Goal: Entertainment & Leisure: Consume media (video, audio)

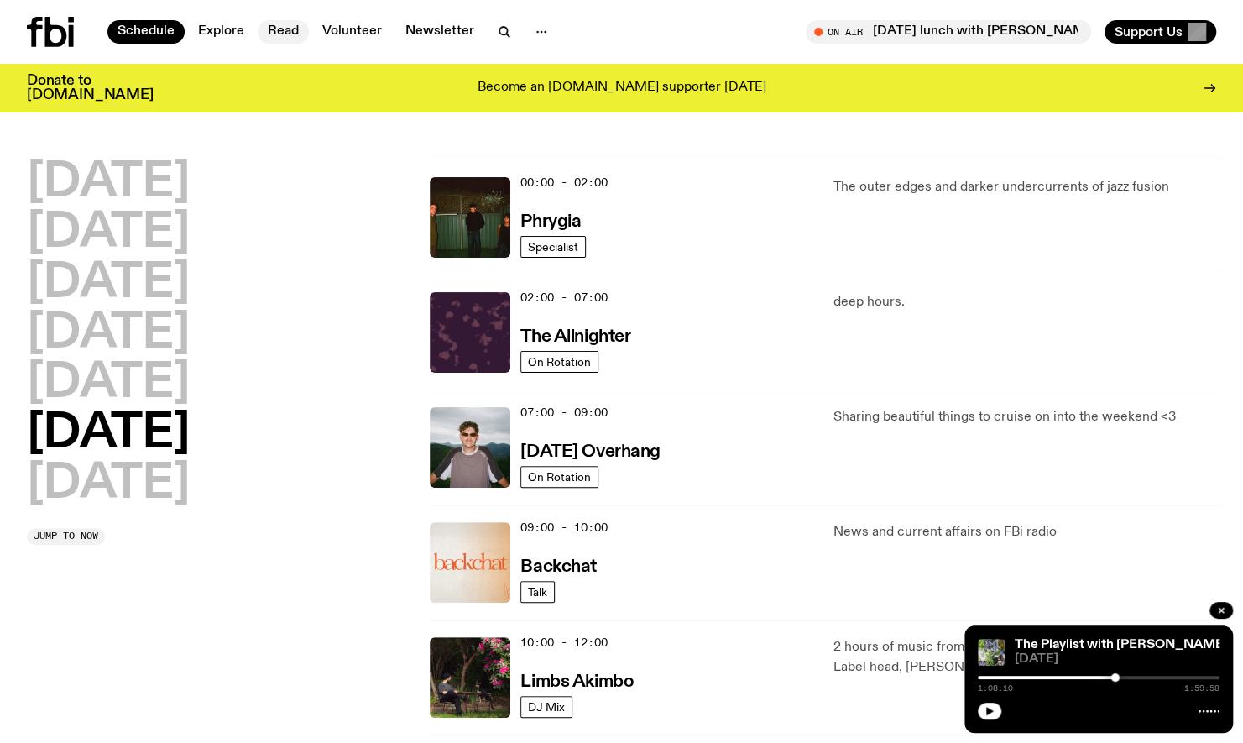
click at [287, 29] on link "Read" at bounding box center [283, 32] width 51 height 24
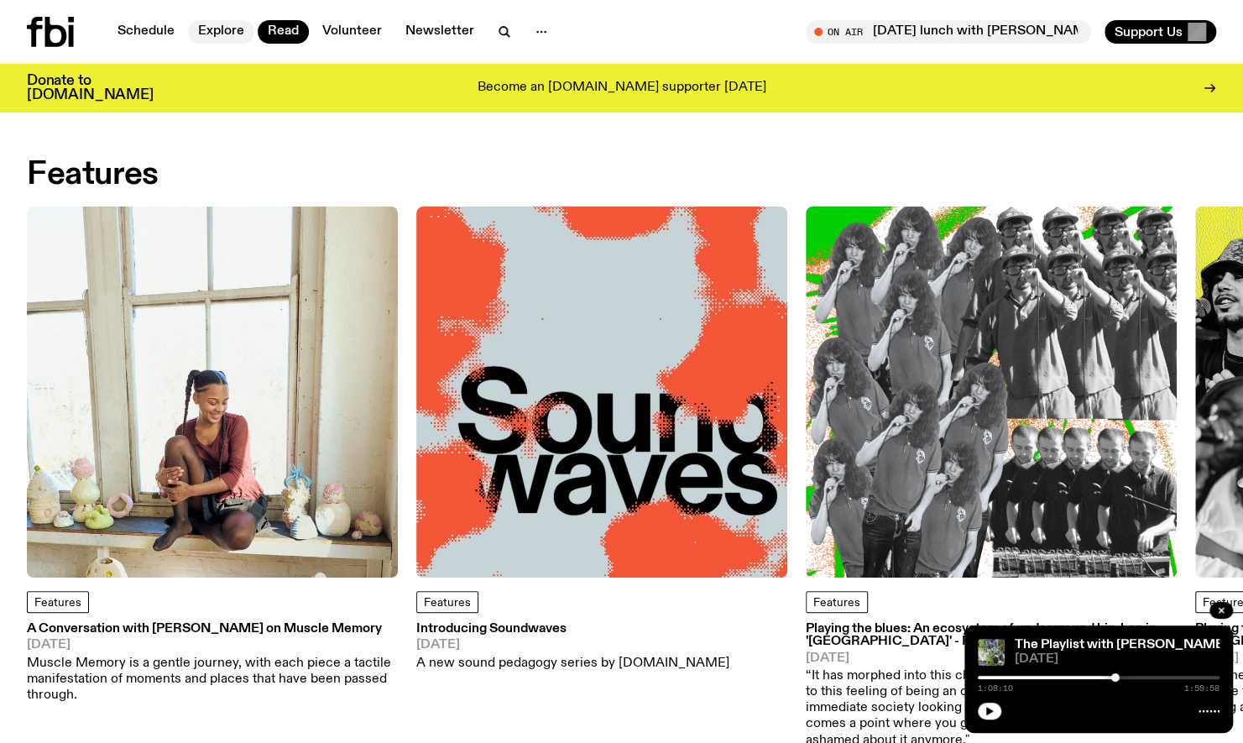
click at [230, 26] on link "Explore" at bounding box center [221, 32] width 66 height 24
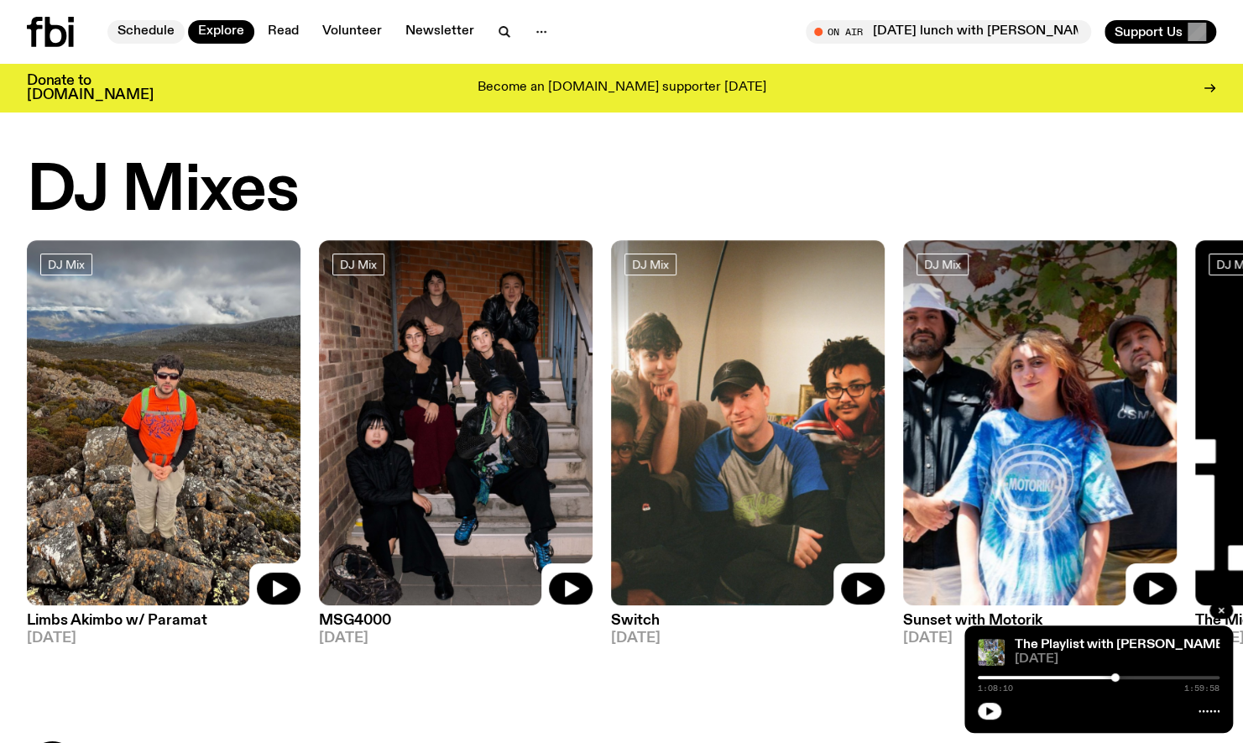
click at [138, 39] on link "Schedule" at bounding box center [145, 32] width 77 height 24
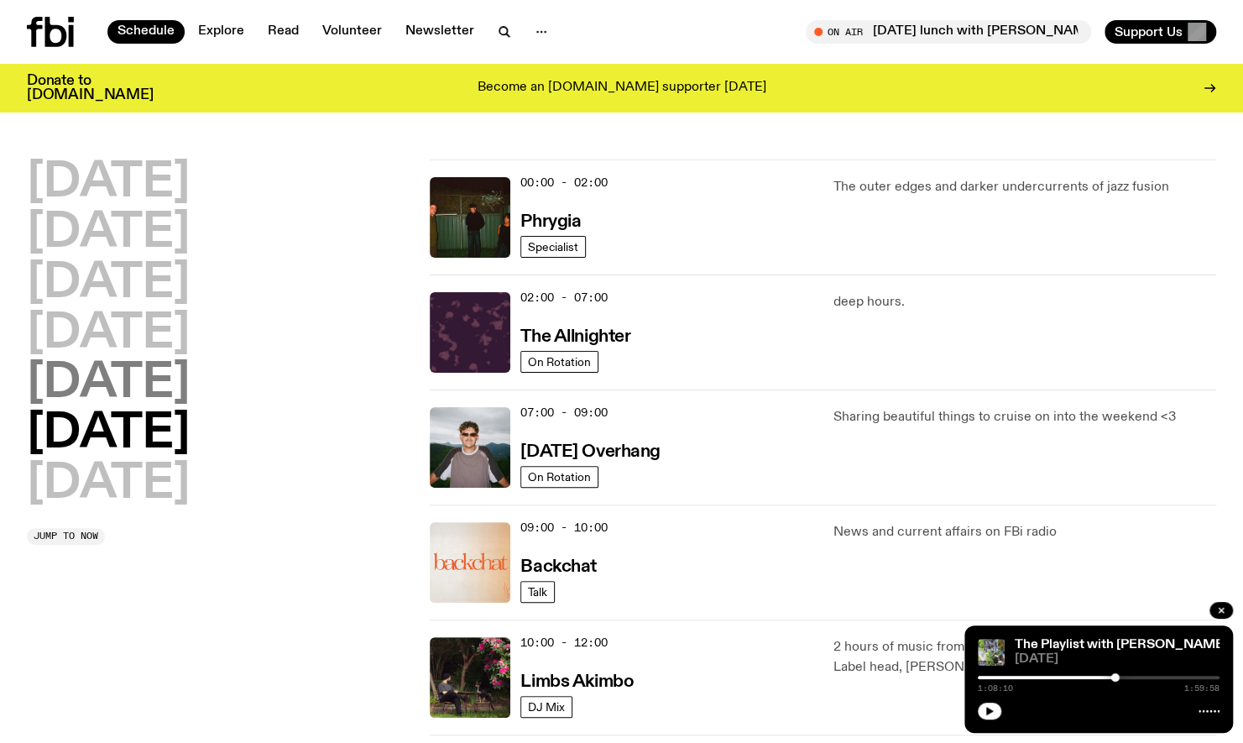
click at [128, 377] on h2 "[DATE]" at bounding box center [108, 383] width 163 height 47
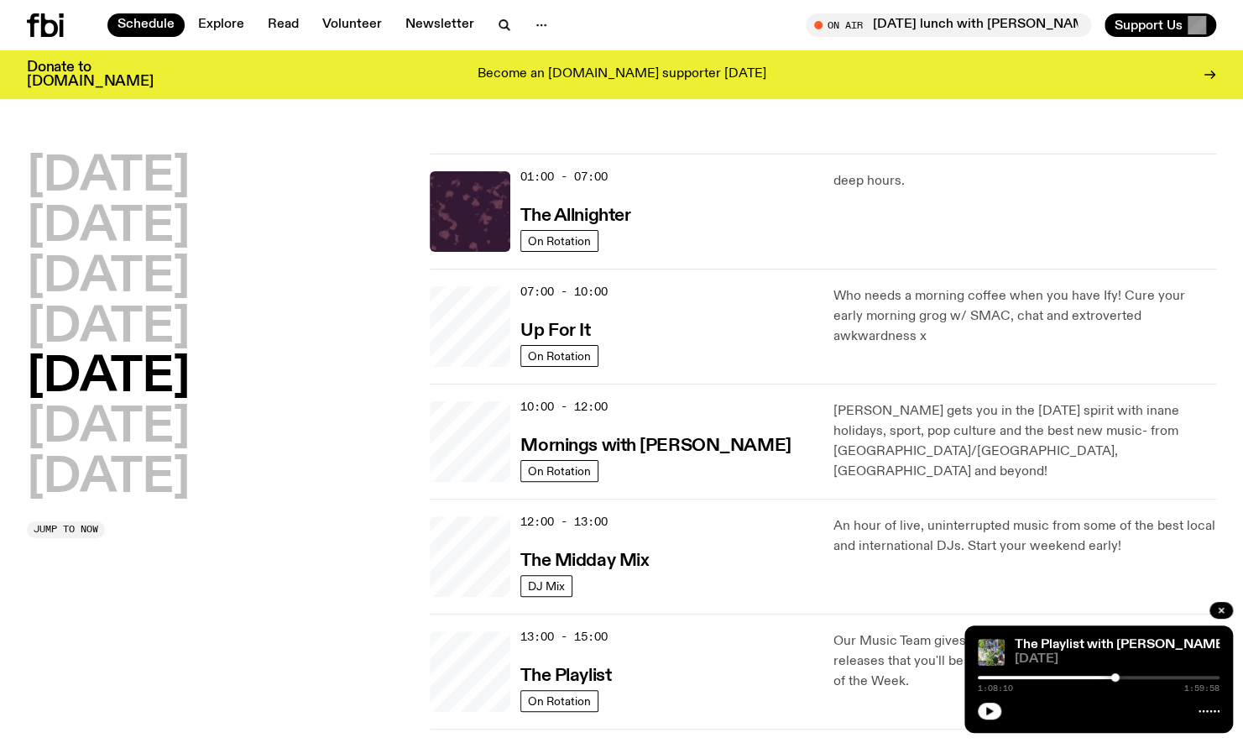
scroll to position [47, 0]
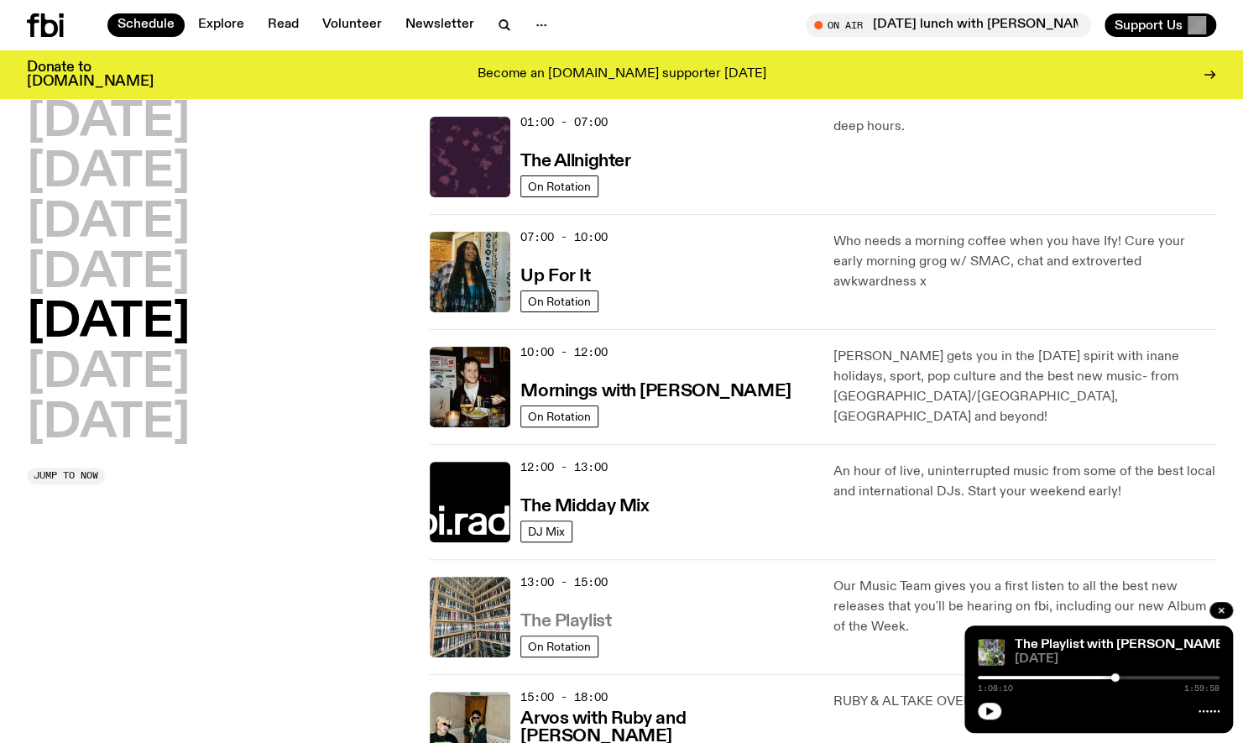
click at [594, 625] on h3 "The Playlist" at bounding box center [565, 622] width 91 height 18
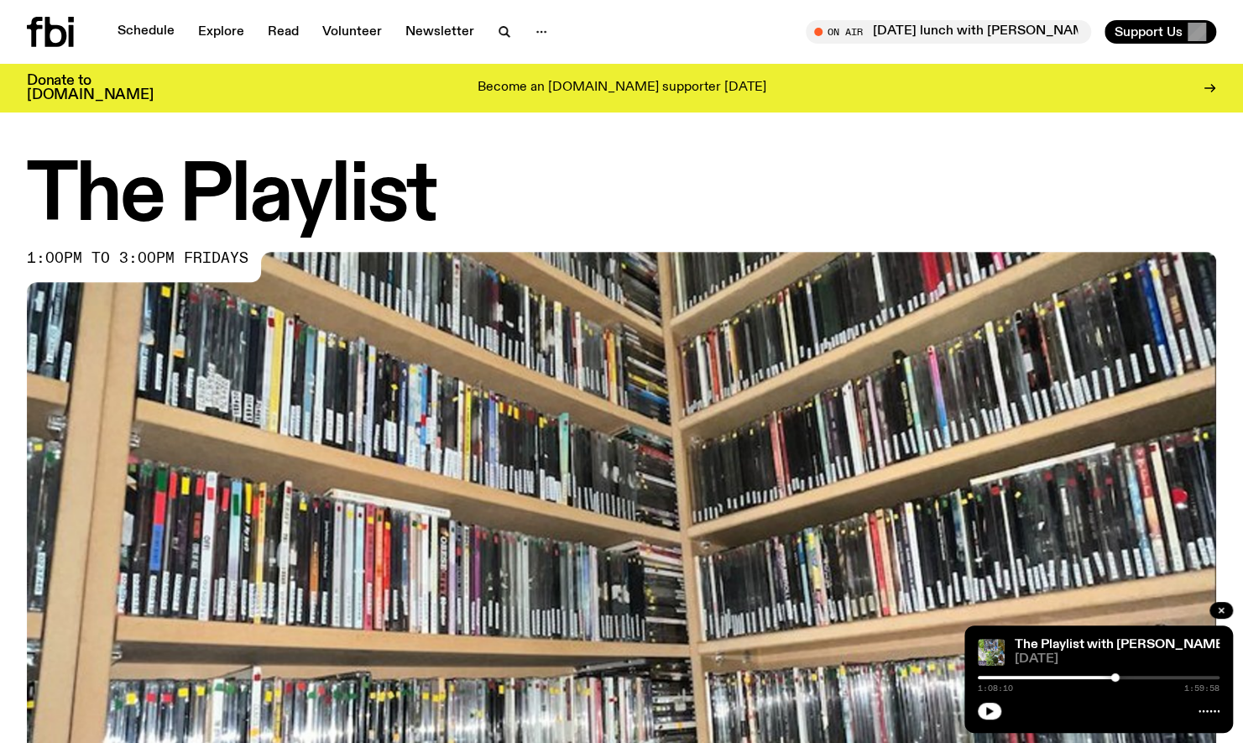
click at [594, 626] on img at bounding box center [621, 586] width 1189 height 669
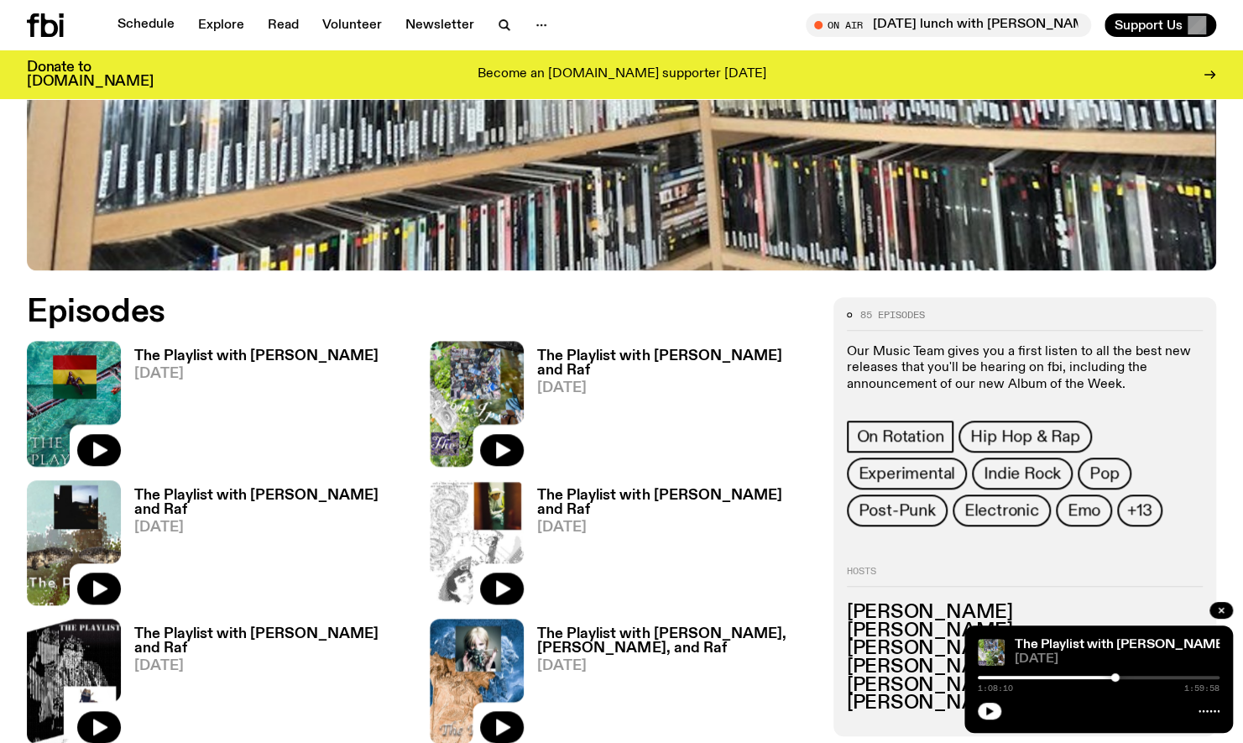
scroll to position [636, 0]
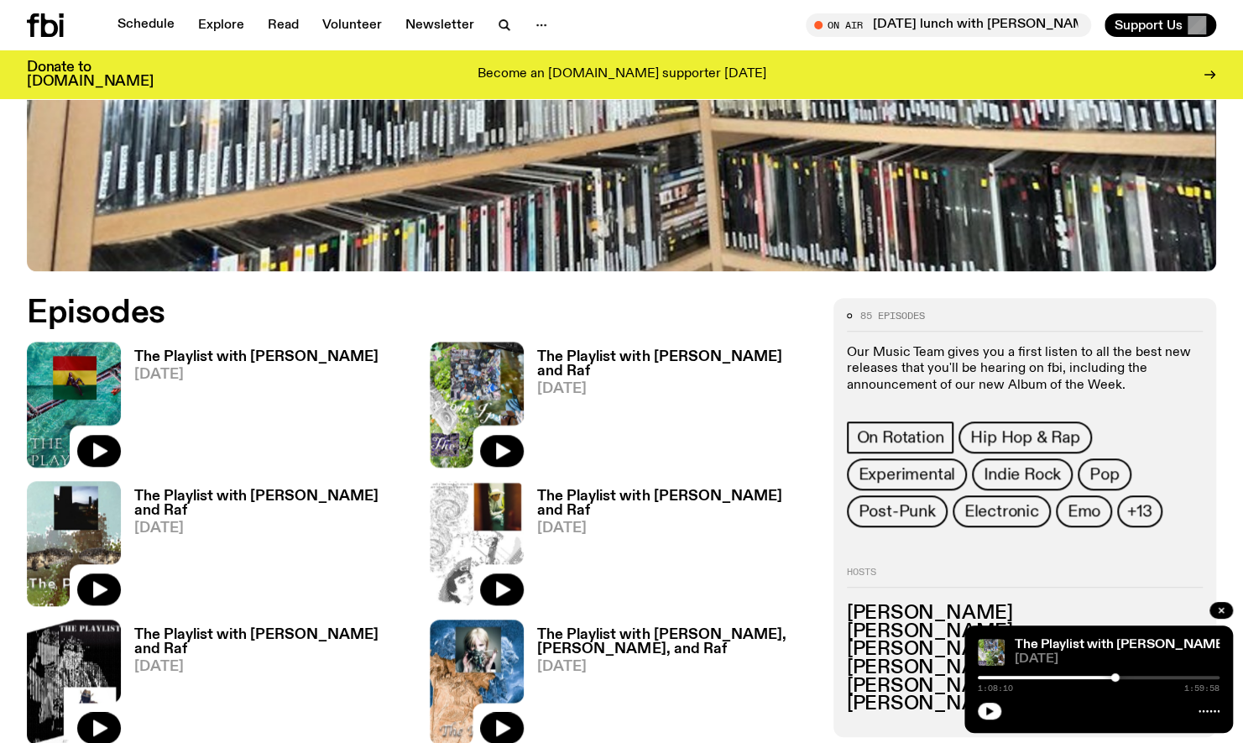
click at [193, 361] on h3 "The Playlist with [PERSON_NAME]" at bounding box center [256, 357] width 244 height 14
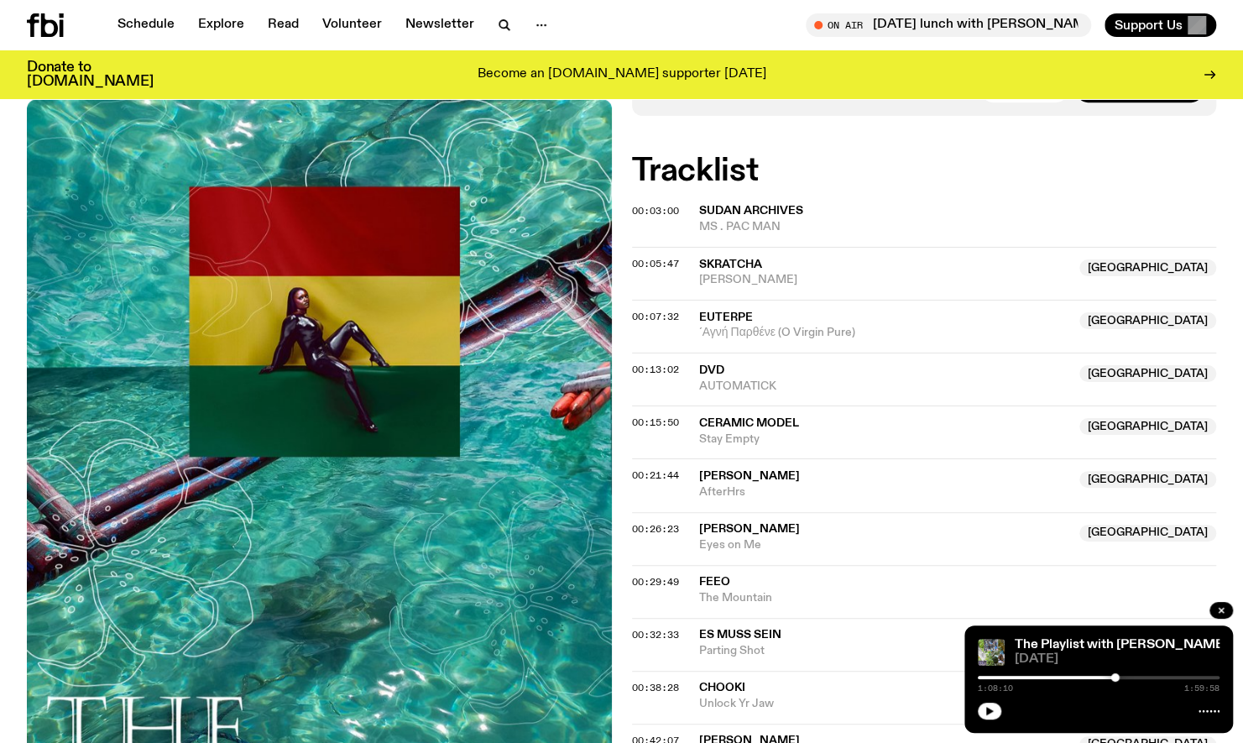
scroll to position [535, 0]
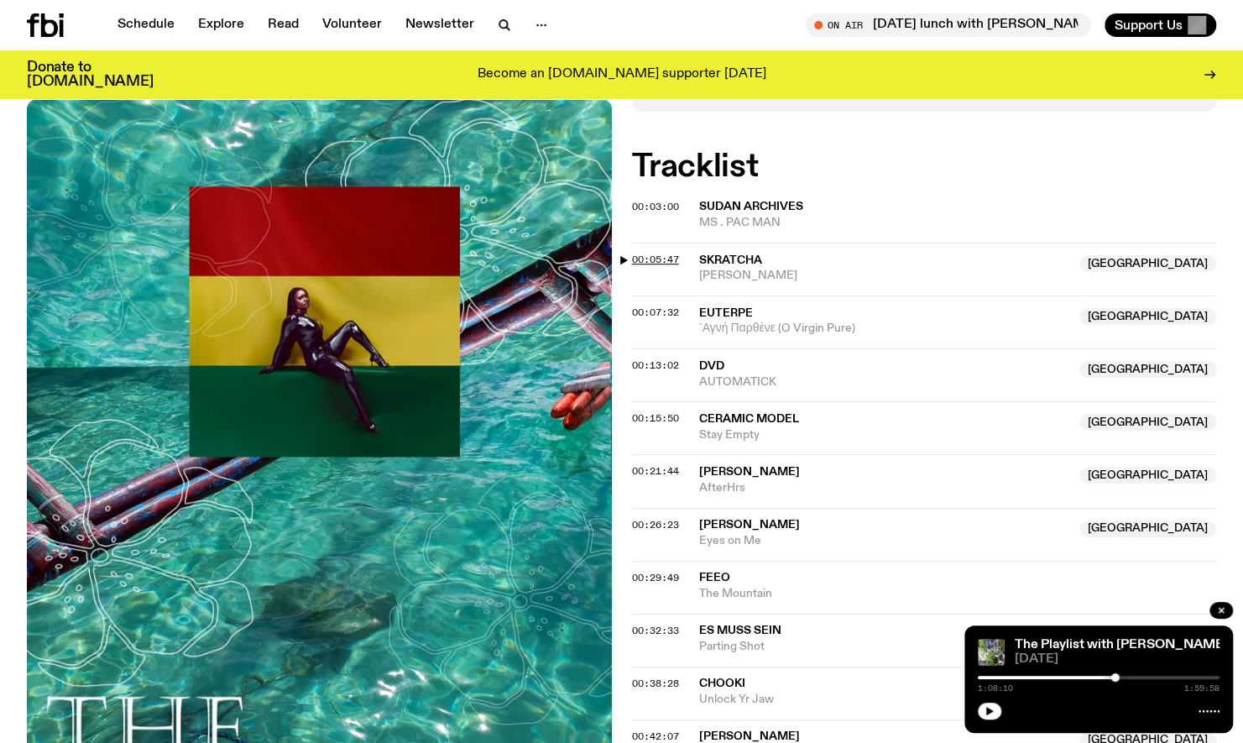
click at [651, 253] on span "00:05:47" at bounding box center [655, 259] width 47 height 13
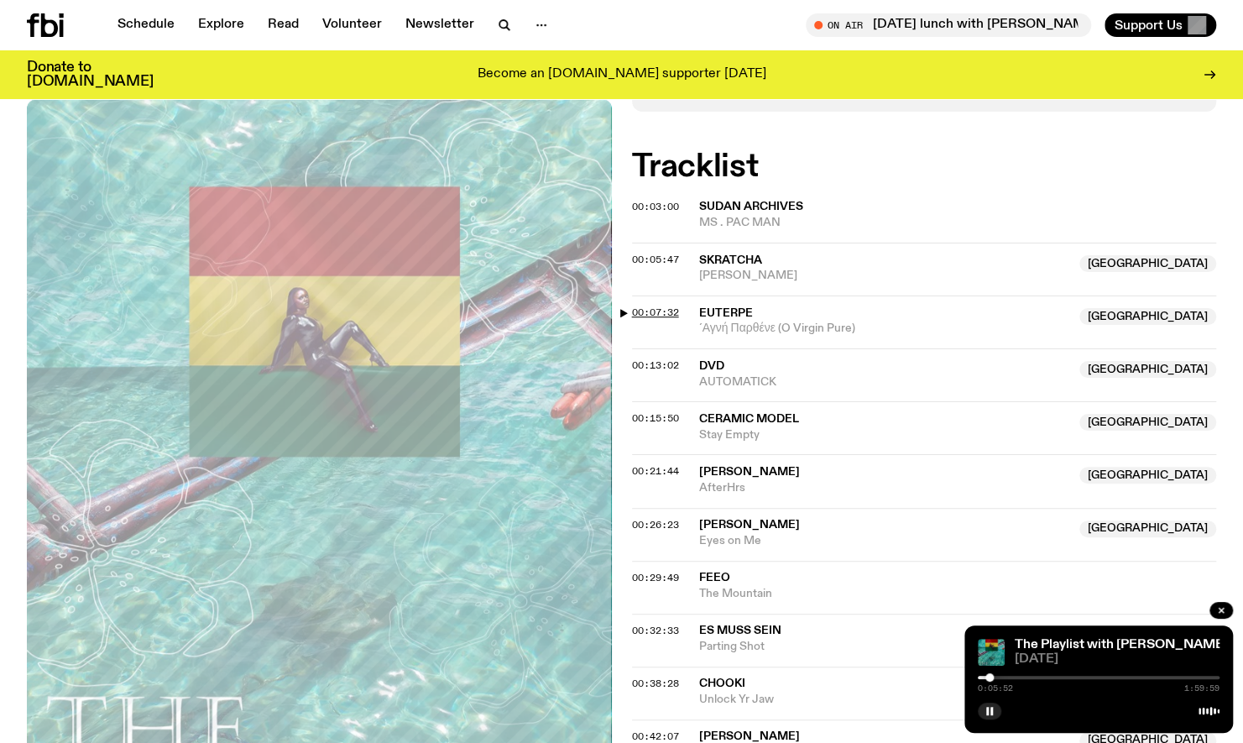
click at [638, 306] on span "00:07:32" at bounding box center [655, 312] width 47 height 13
click at [658, 411] on span "00:15:50" at bounding box center [655, 417] width 47 height 13
click at [648, 464] on span "00:21:44" at bounding box center [655, 470] width 47 height 13
click at [664, 518] on span "00:26:23" at bounding box center [655, 524] width 47 height 13
click at [673, 677] on span "00:38:28" at bounding box center [655, 683] width 47 height 13
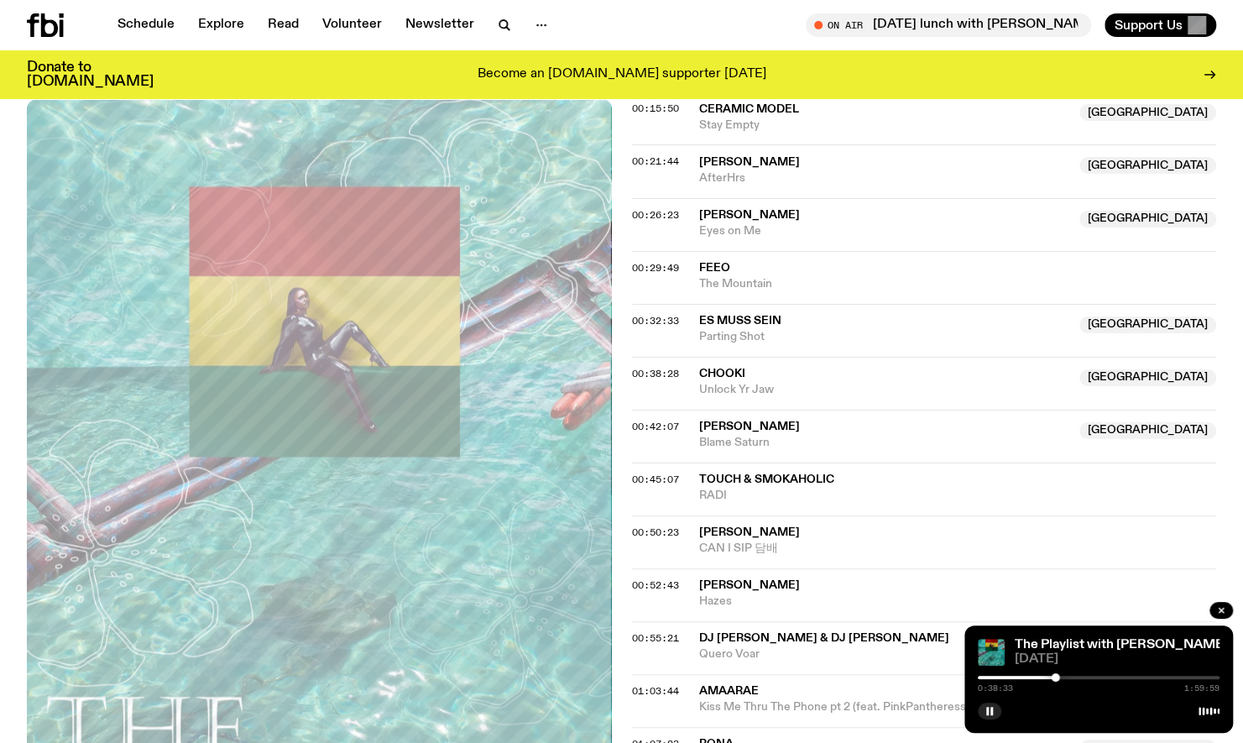
scroll to position [879, 0]
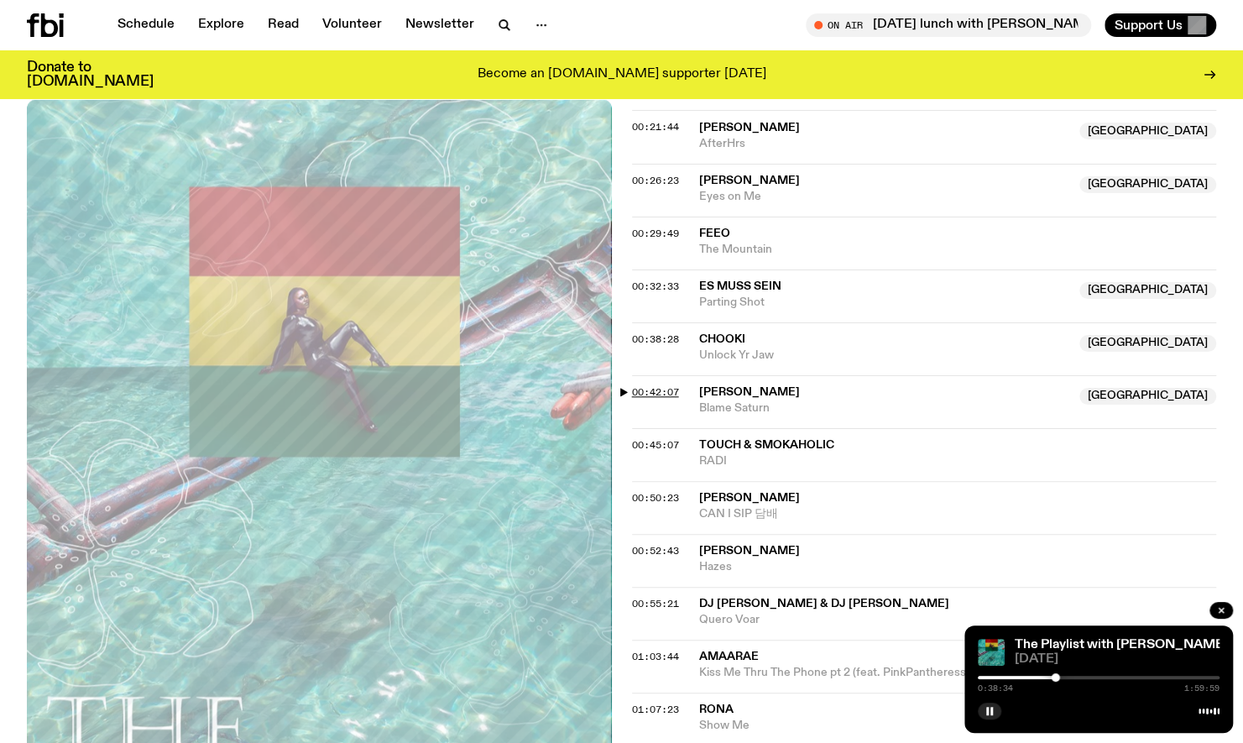
click at [640, 385] on span "00:42:07" at bounding box center [655, 391] width 47 height 13
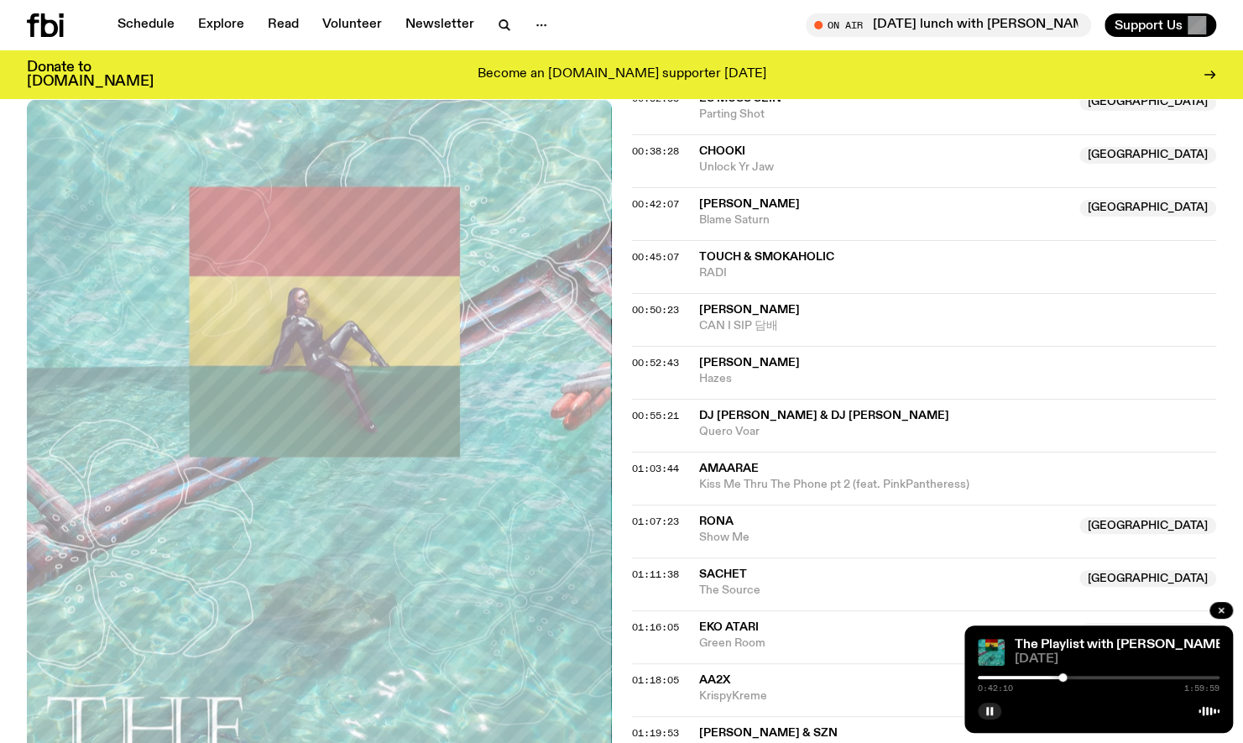
scroll to position [1094, 0]
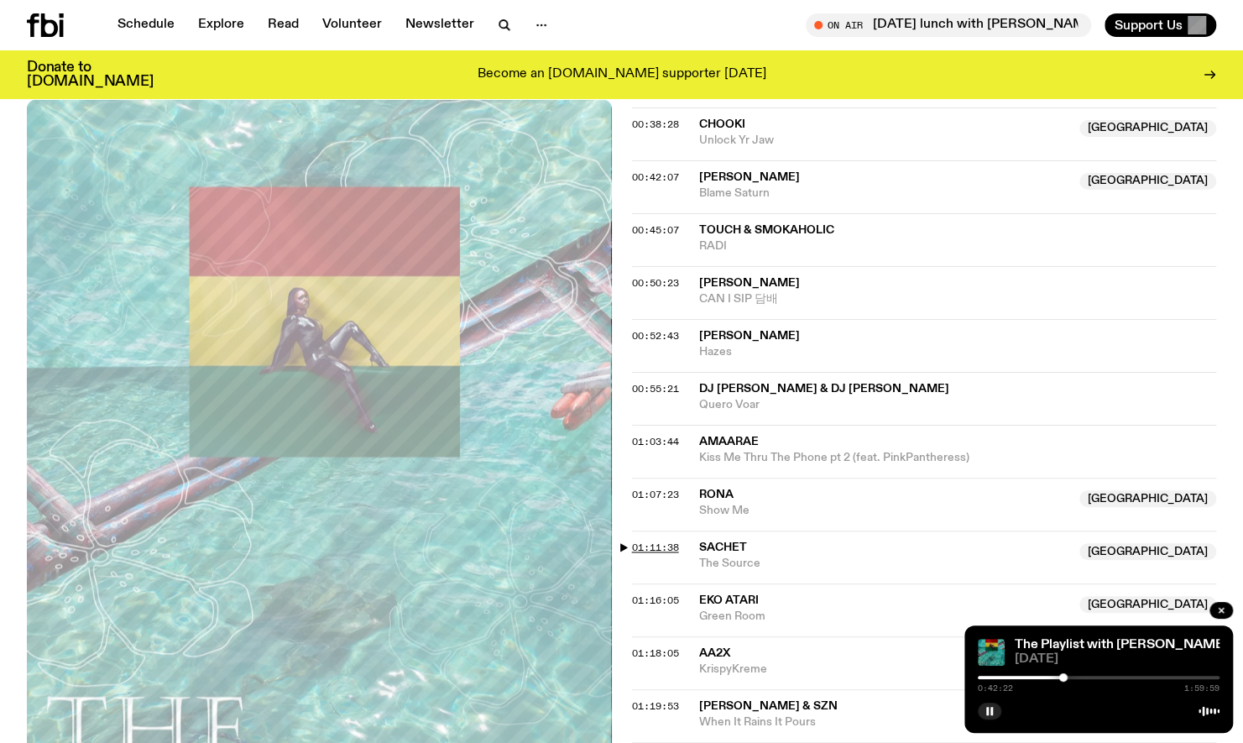
click at [644, 541] on span "01:11:38" at bounding box center [655, 547] width 47 height 13
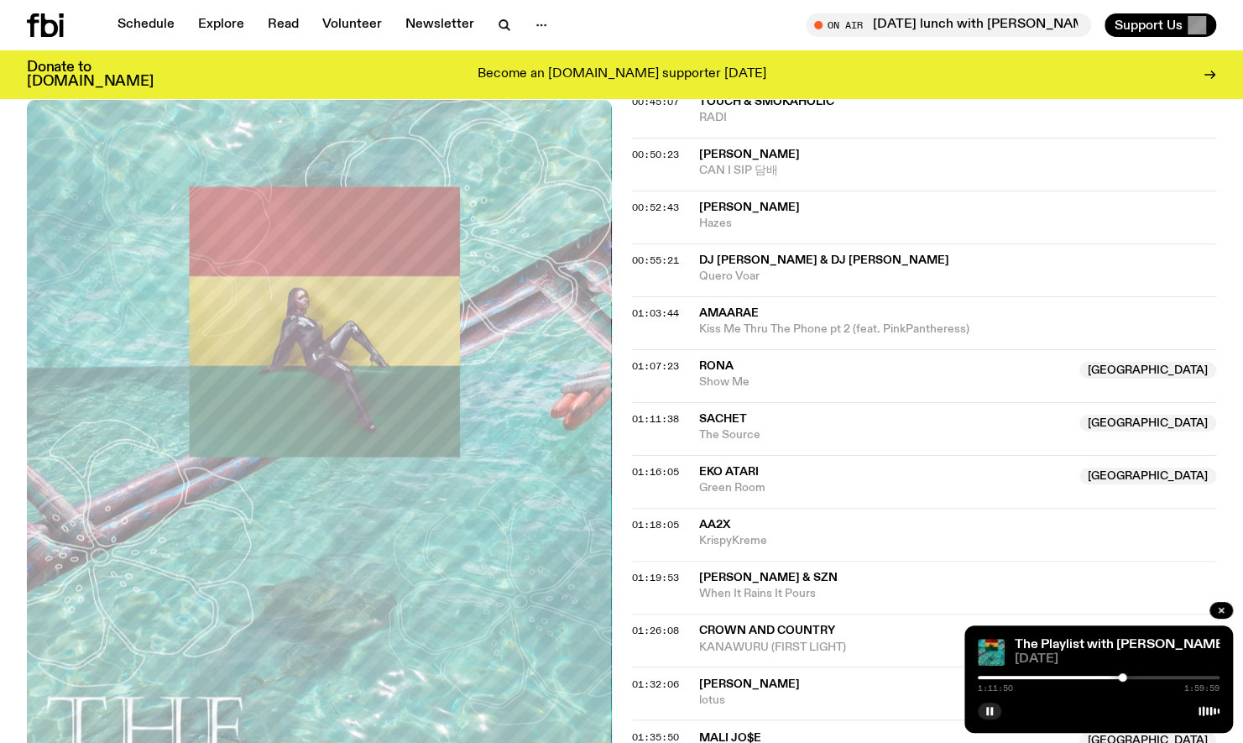
scroll to position [1231, 0]
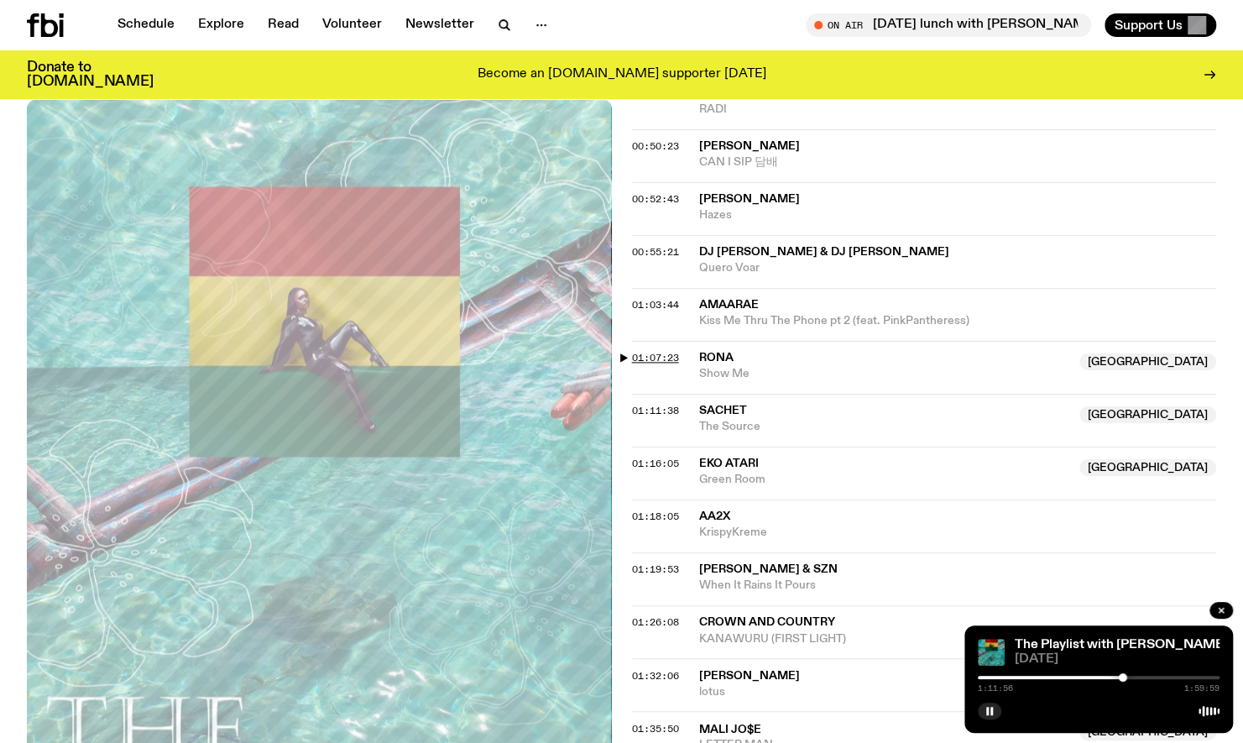
click at [643, 351] on span "01:07:23" at bounding box center [655, 357] width 47 height 13
click at [660, 404] on span "01:11:38" at bounding box center [655, 410] width 47 height 13
click at [639, 192] on span "00:52:43" at bounding box center [655, 198] width 47 height 13
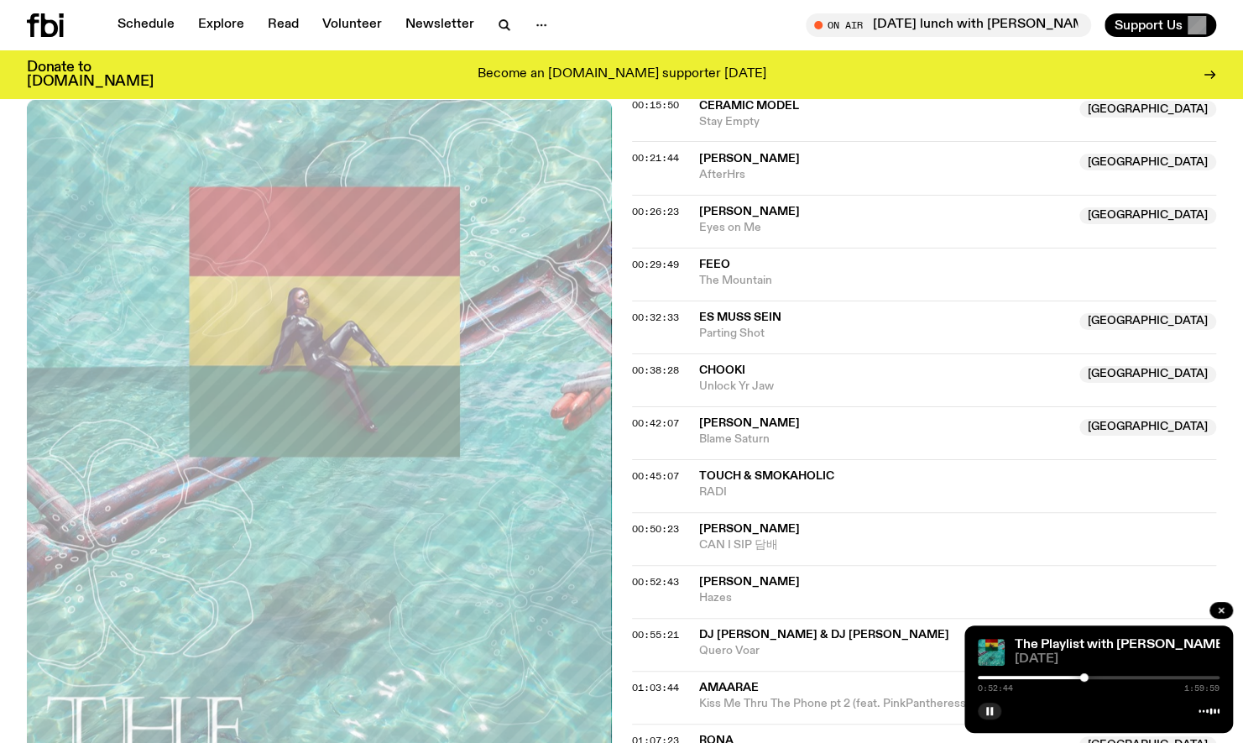
scroll to position [801, 0]
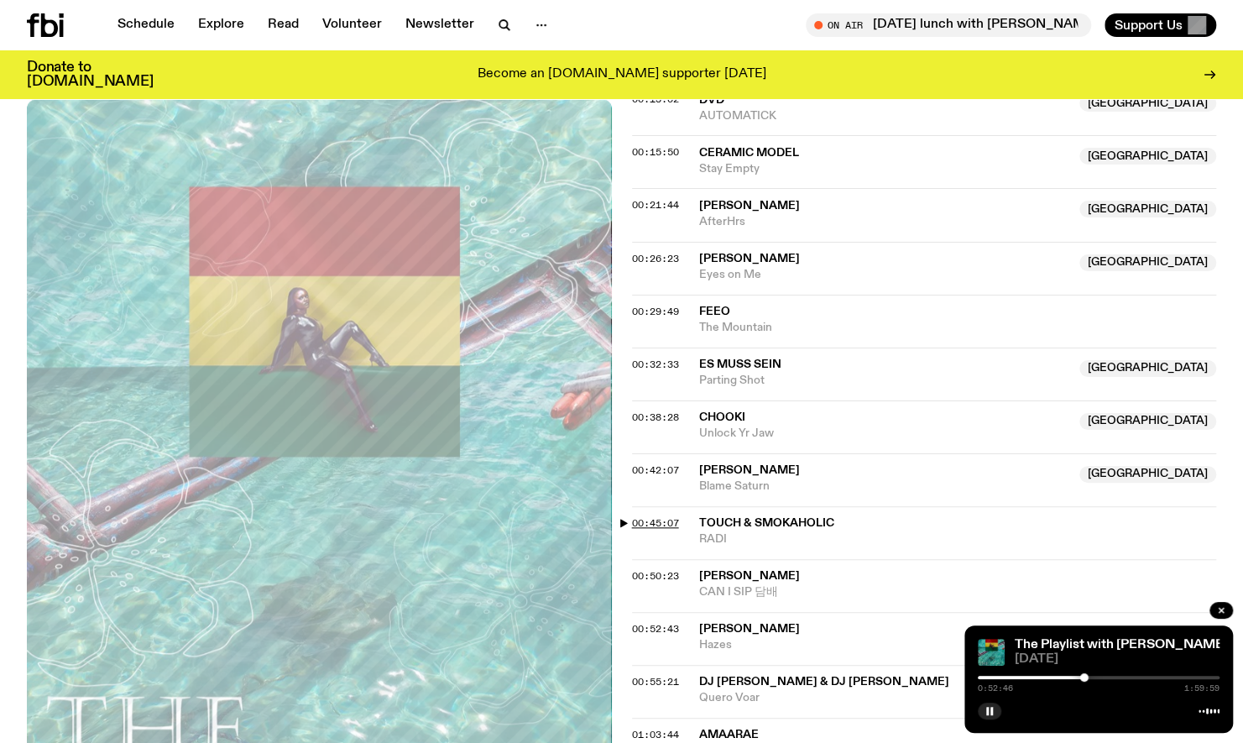
click at [668, 516] on span "00:45:07" at bounding box center [655, 522] width 47 height 13
click at [636, 305] on span "00:29:49" at bounding box center [655, 311] width 47 height 13
click at [1040, 680] on div at bounding box center [1040, 677] width 8 height 8
click at [1043, 678] on div at bounding box center [1043, 677] width 8 height 8
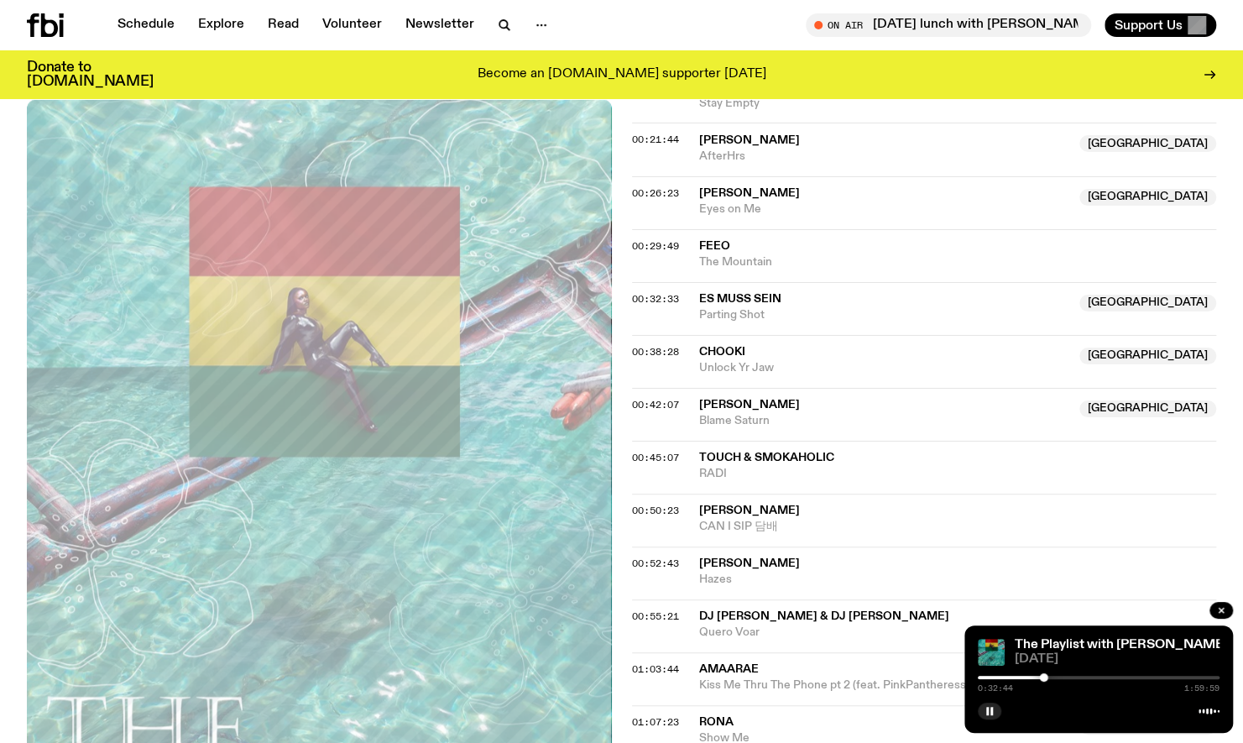
scroll to position [902, 0]
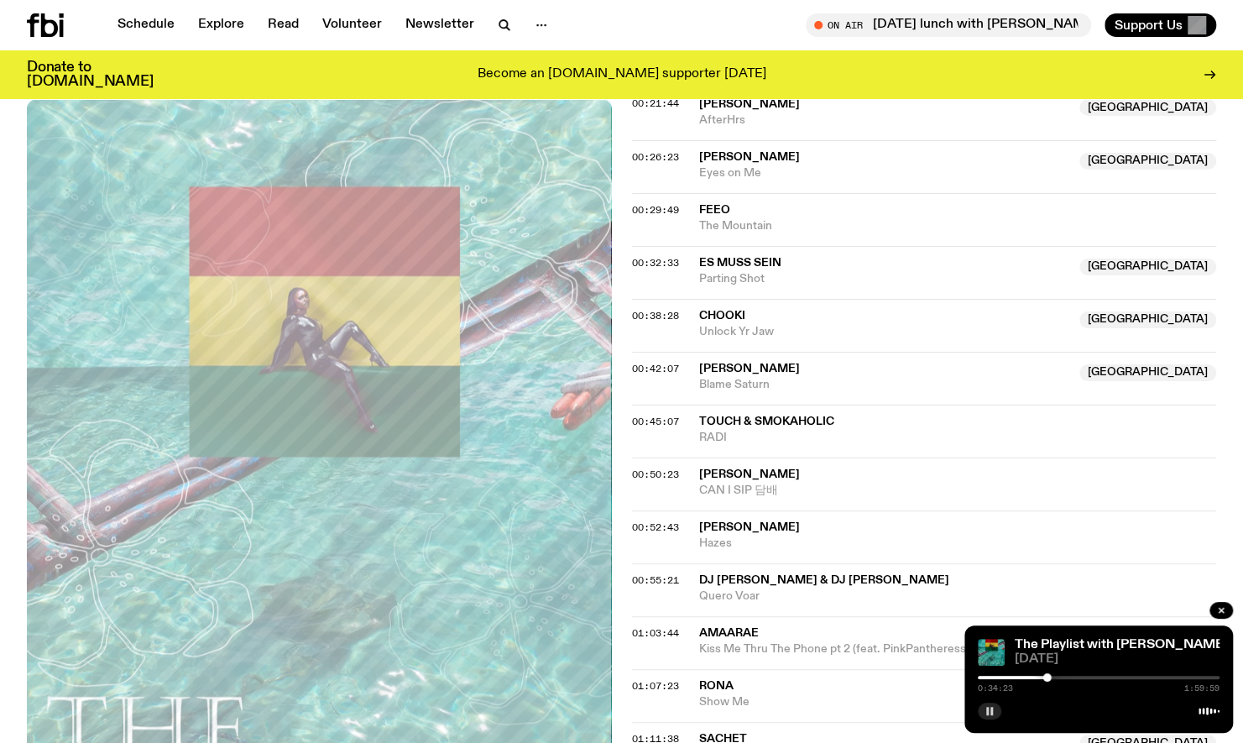
click at [992, 707] on icon "button" at bounding box center [990, 711] width 10 height 10
